Goal: Check status: Check status

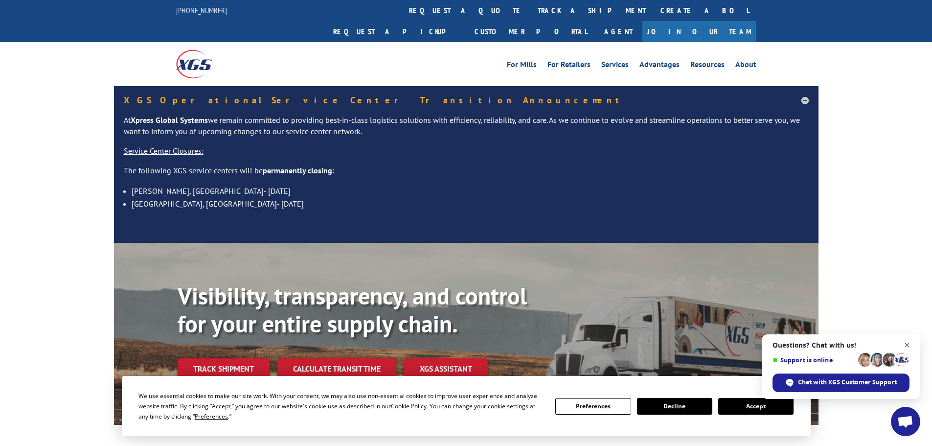
click at [903, 342] on span "Open chat" at bounding box center [907, 345] width 12 height 12
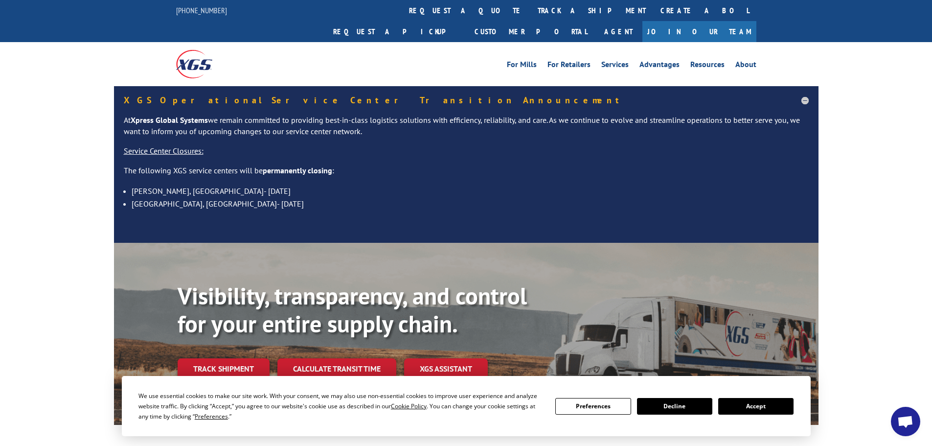
click at [755, 408] on button "Accept" at bounding box center [755, 406] width 75 height 17
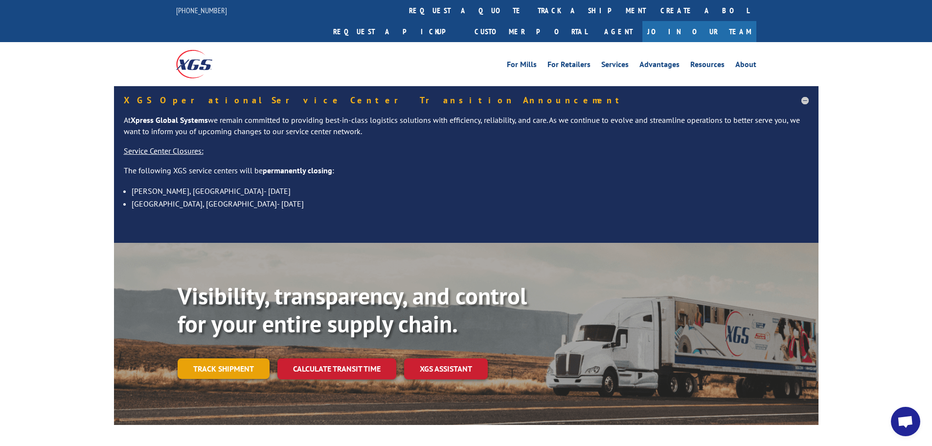
click at [250, 358] on link "Track shipment" at bounding box center [224, 368] width 92 height 21
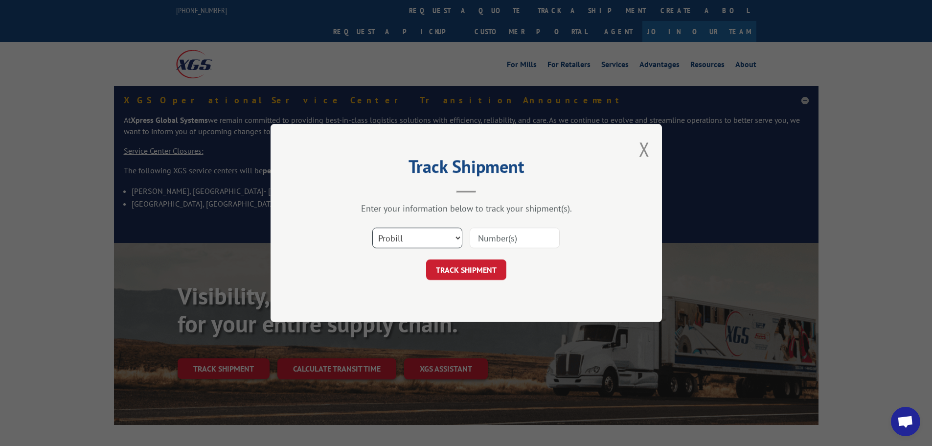
click at [424, 239] on select "Select category... Probill BOL PO" at bounding box center [417, 238] width 90 height 21
select select "bol"
click at [372, 228] on select "Select category... Probill BOL PO" at bounding box center [417, 238] width 90 height 21
click at [517, 246] on input at bounding box center [515, 238] width 90 height 21
paste input "H8430-150517"
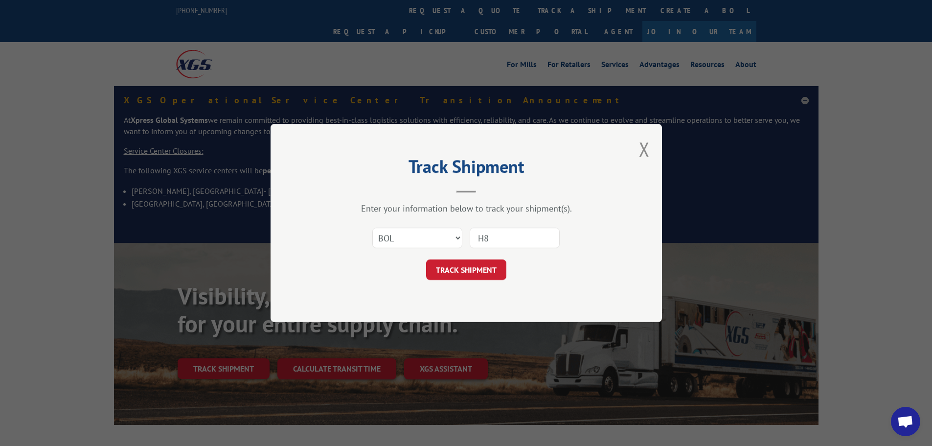
type input "H"
click at [491, 235] on input at bounding box center [515, 238] width 90 height 21
paste input "404247"
type input "404247"
click at [444, 270] on button "TRACK SHIPMENT" at bounding box center [466, 269] width 80 height 21
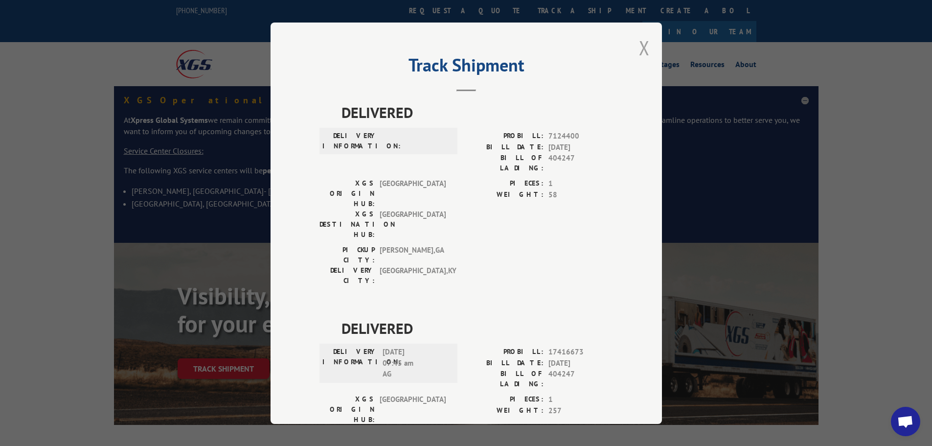
click at [640, 51] on button "Close modal" at bounding box center [644, 48] width 11 height 26
